Goal: Task Accomplishment & Management: Complete application form

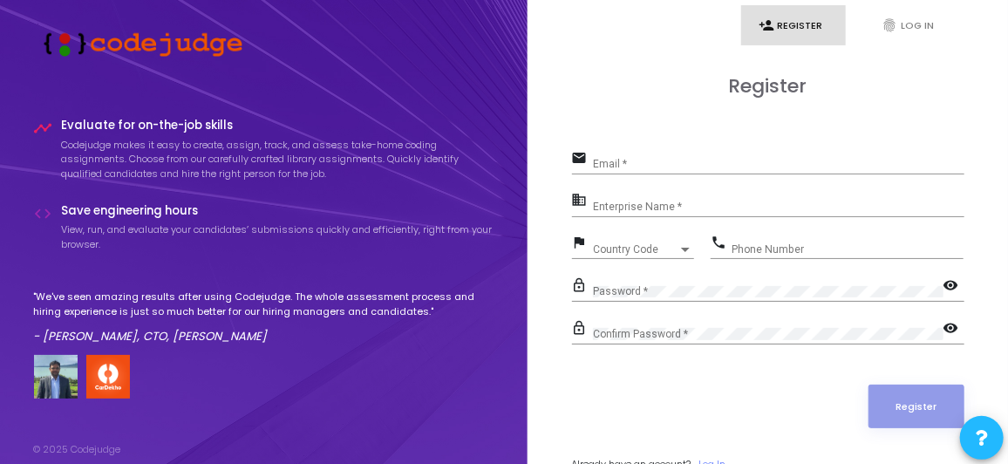
click at [652, 167] on input "Email *" at bounding box center [779, 165] width 372 height 12
click at [641, 162] on input "Email *" at bounding box center [779, 165] width 372 height 12
paste input "[EMAIL_ADDRESS][DOMAIN_NAME]"
type input "[EMAIL_ADDRESS][DOMAIN_NAME]"
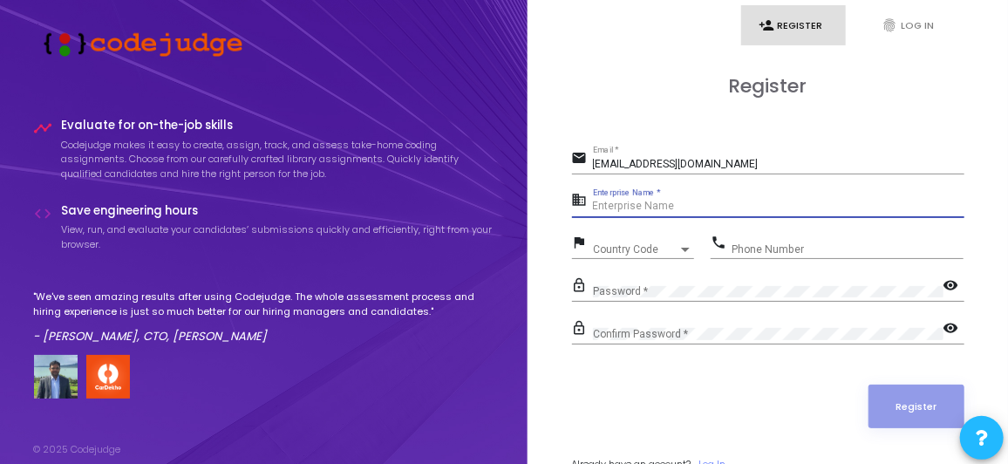
click at [689, 205] on input "Enterprise Name *" at bounding box center [779, 207] width 372 height 12
drag, startPoint x: 966, startPoint y: 1, endPoint x: 632, endPoint y: 105, distance: 349.0
click at [632, 105] on div "Register email [EMAIL_ADDRESS][DOMAIN_NAME] Email * business Enterprise Name * …" at bounding box center [768, 292] width 393 height 435
click at [686, 204] on input "Enterprise Name *" at bounding box center [779, 207] width 372 height 12
paste input "Payoneer"
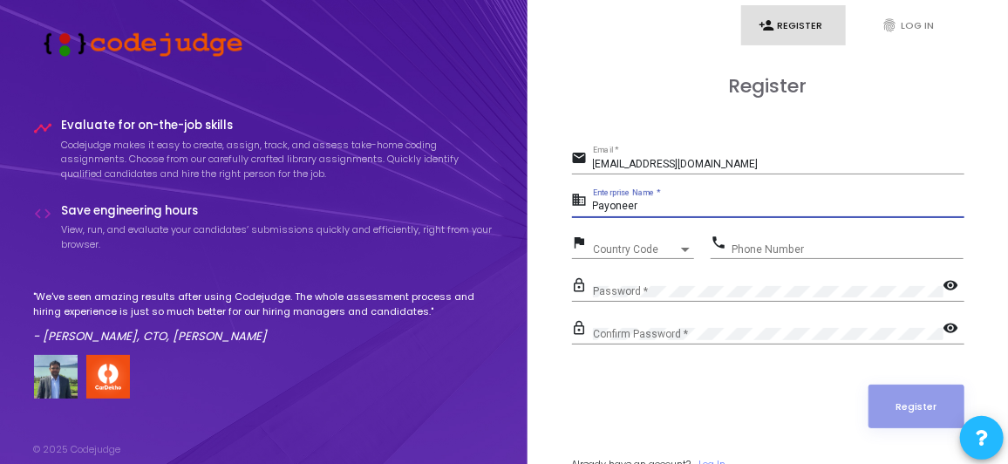
type input "Payoneer"
click at [653, 244] on div "Country Code" at bounding box center [635, 249] width 85 height 10
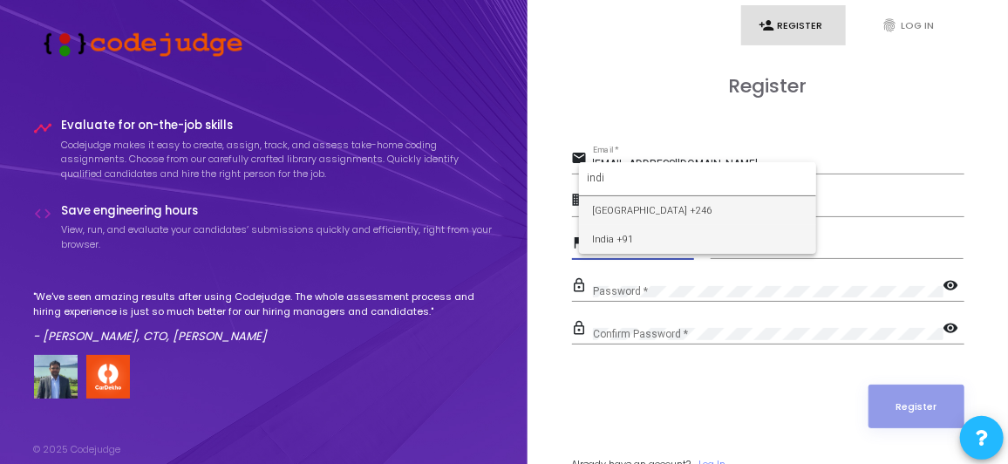
type input "indi"
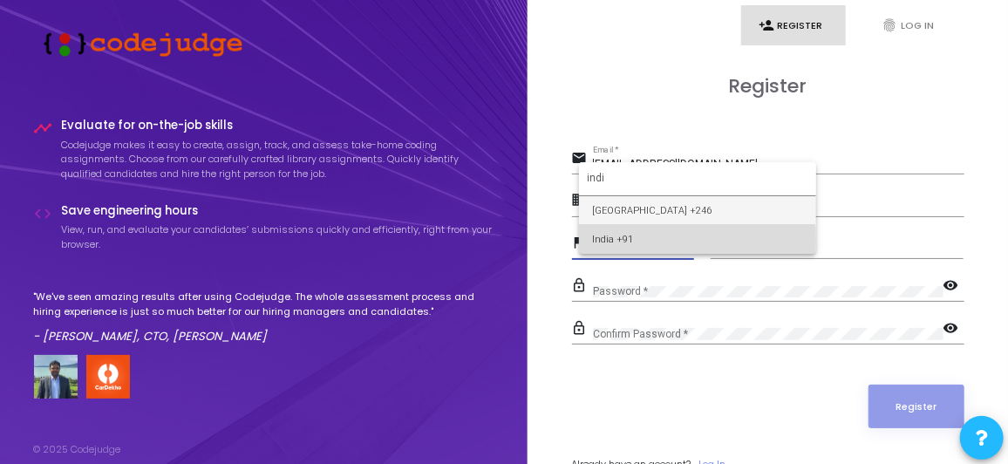
click at [629, 241] on span "India +91" at bounding box center [697, 239] width 209 height 29
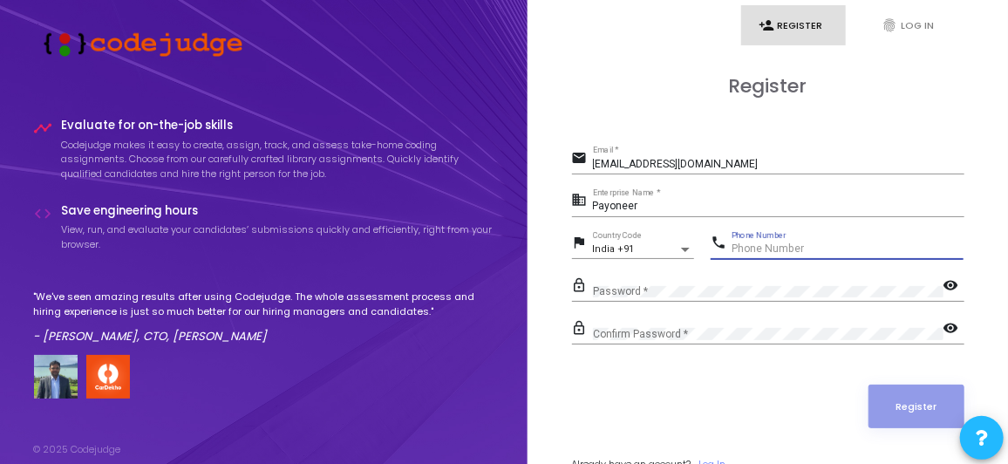
click at [759, 243] on input "Phone Number" at bounding box center [848, 249] width 232 height 12
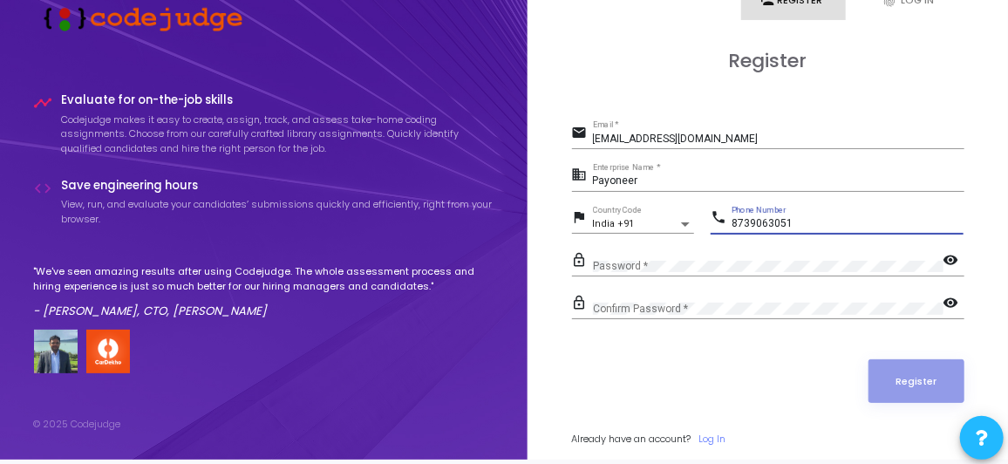
scroll to position [31, 0]
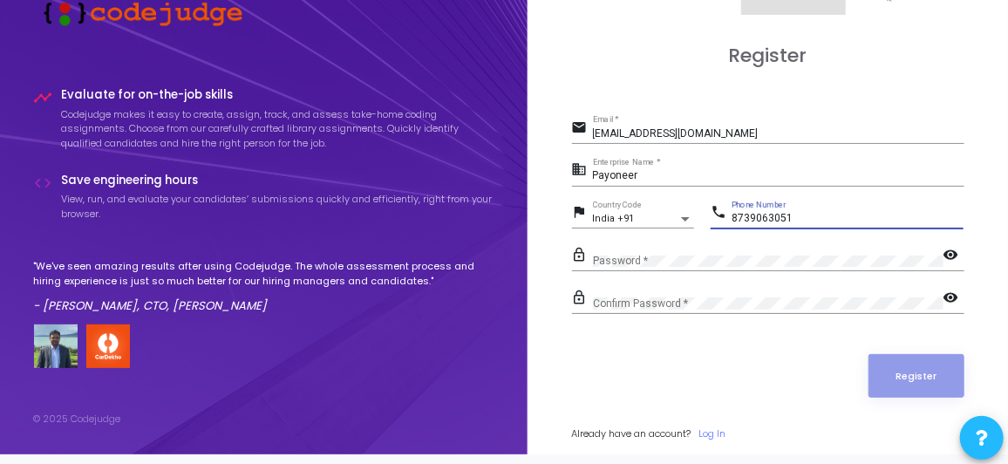
type input "8739063051"
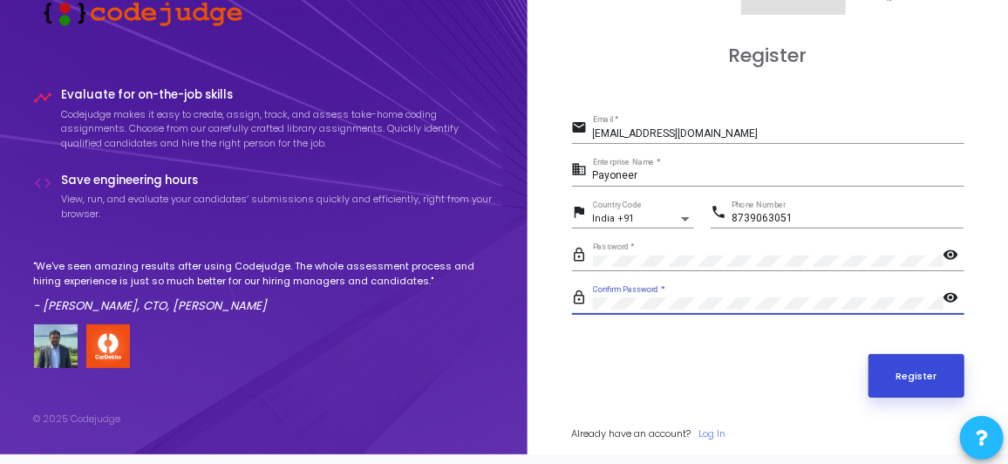
scroll to position [0, 0]
click at [901, 359] on button "Register" at bounding box center [917, 376] width 96 height 44
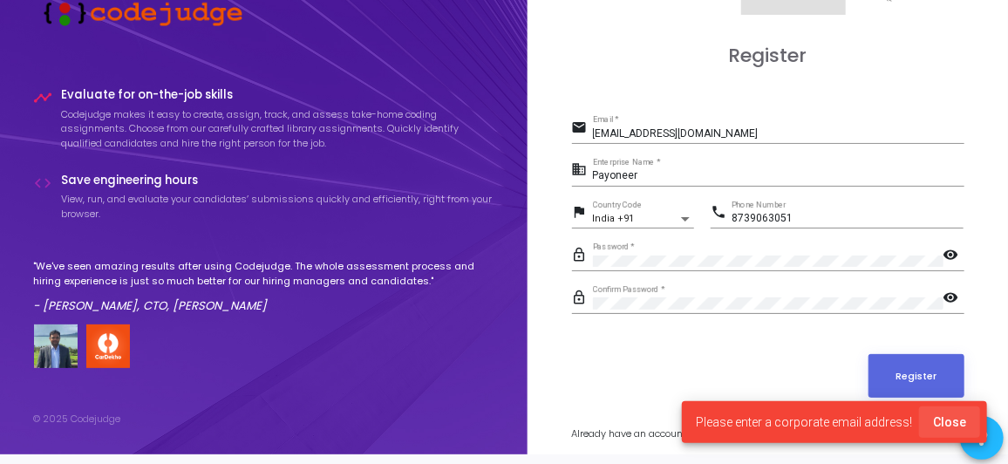
click at [954, 422] on span "Close" at bounding box center [949, 422] width 33 height 14
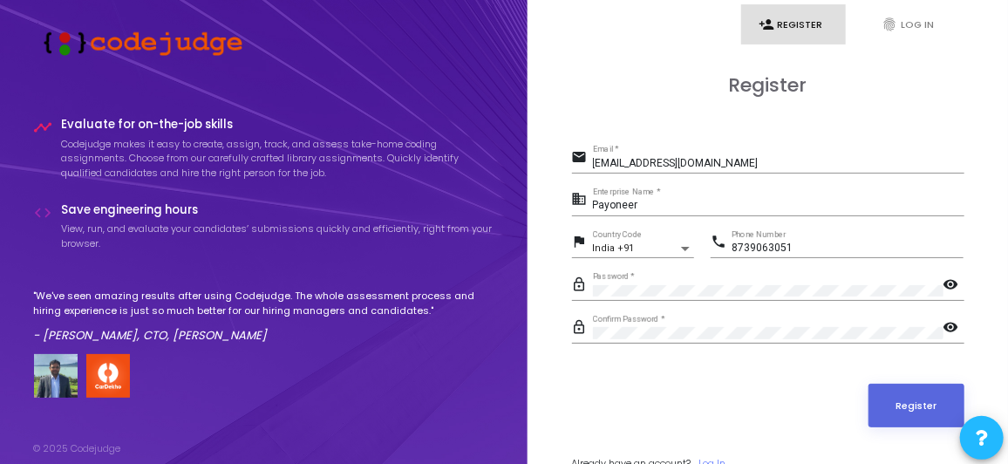
scroll to position [1, 0]
click at [909, 17] on link "fingerprint Log In" at bounding box center [917, 24] width 105 height 41
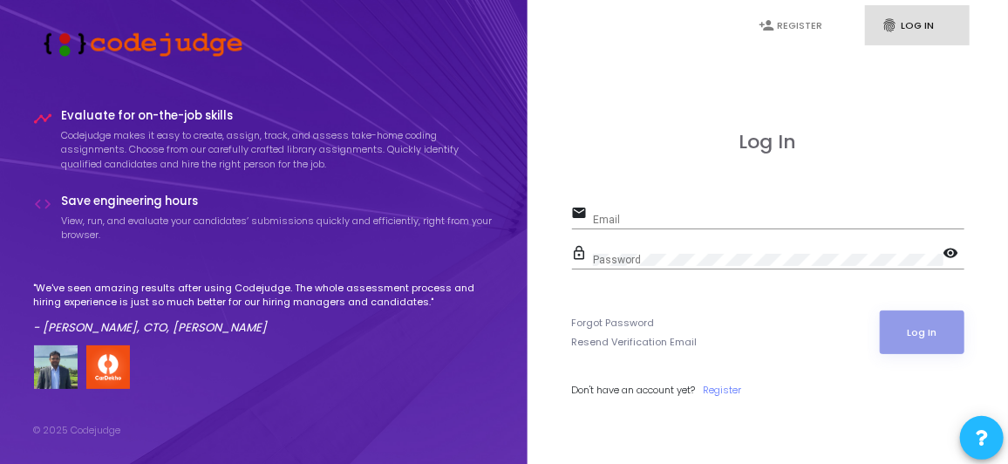
click at [926, 24] on link "fingerprint Log In" at bounding box center [917, 25] width 105 height 41
click at [673, 222] on input "Email" at bounding box center [779, 220] width 372 height 12
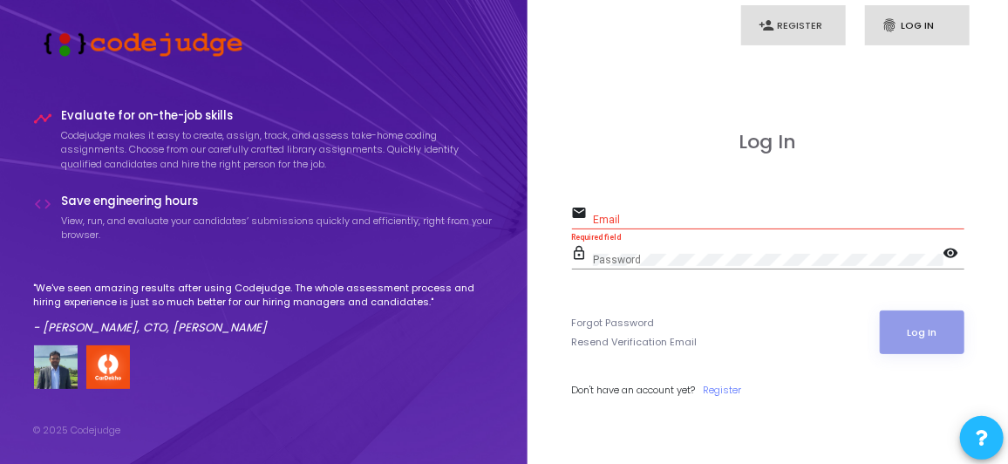
click at [801, 34] on link "person_add Register" at bounding box center [794, 25] width 105 height 41
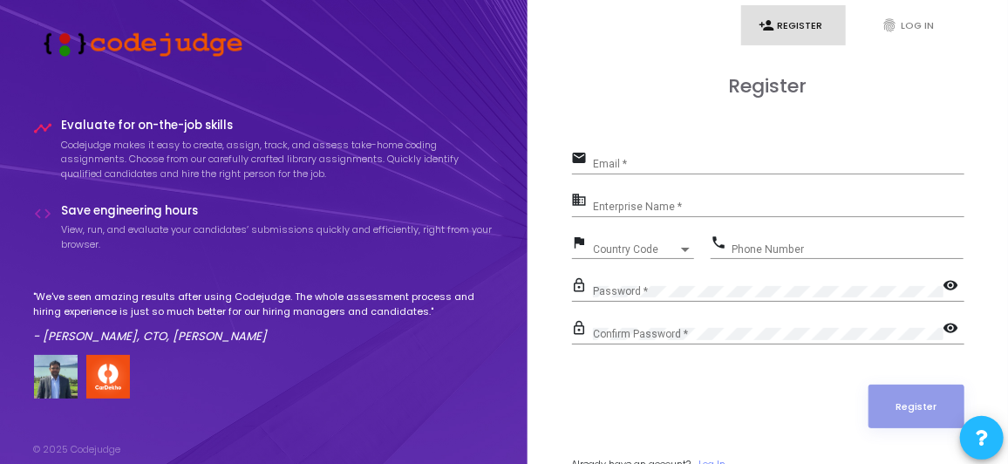
click at [668, 156] on div "Email *" at bounding box center [779, 160] width 372 height 27
